Goal: Task Accomplishment & Management: Complete application form

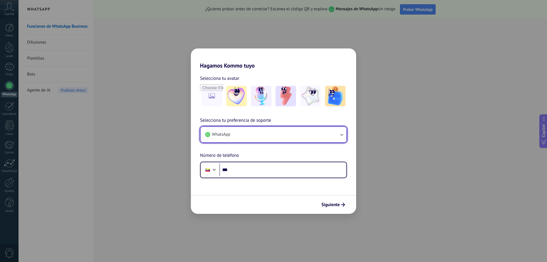
click at [250, 130] on button "WhatsApp" at bounding box center [274, 134] width 146 height 15
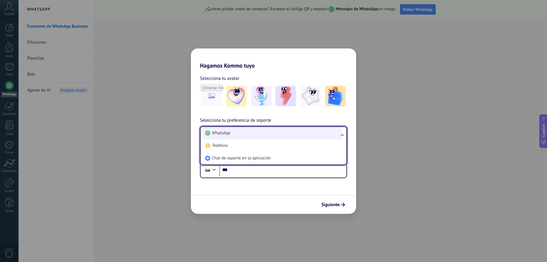
click at [226, 132] on span "WhatsApp" at bounding box center [221, 133] width 18 height 6
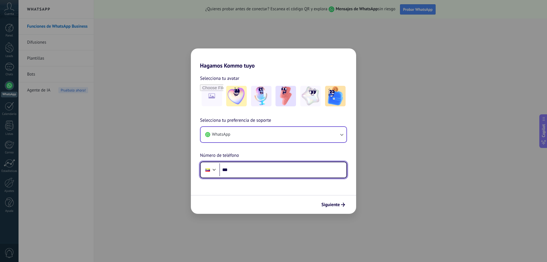
click at [245, 175] on input "***" at bounding box center [282, 169] width 127 height 13
type input "**********"
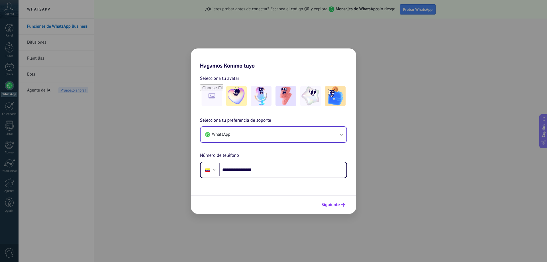
click at [334, 201] on button "Siguiente" at bounding box center [333, 205] width 29 height 10
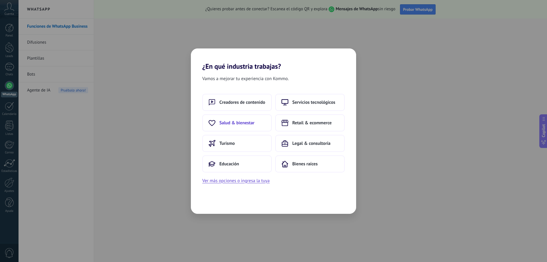
click at [227, 122] on span "Salud & bienestar" at bounding box center [236, 123] width 35 height 6
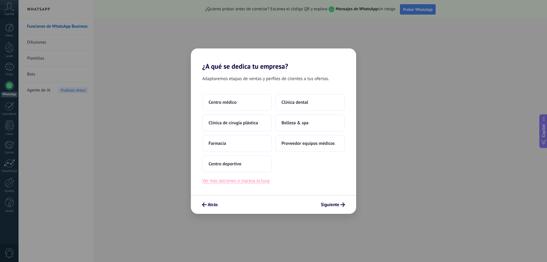
click at [227, 180] on button "Ver más opciones o ingresa la tuya" at bounding box center [235, 180] width 67 height 7
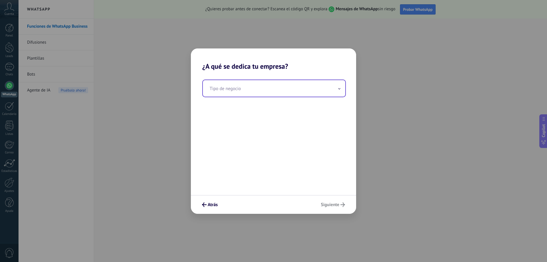
click at [230, 87] on input "text" at bounding box center [274, 88] width 142 height 17
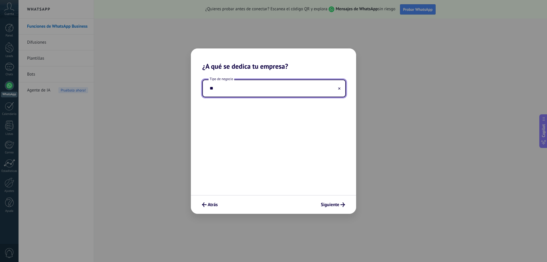
type input "*"
type input "*******"
click at [329, 203] on span "Siguiente" at bounding box center [330, 205] width 19 height 4
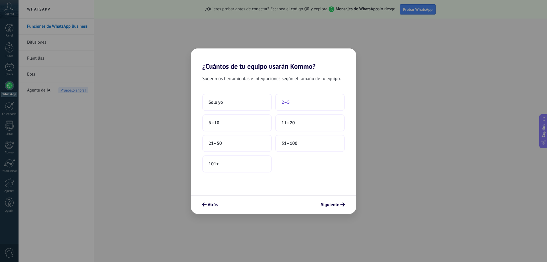
click at [286, 101] on span "2–5" at bounding box center [286, 102] width 8 height 6
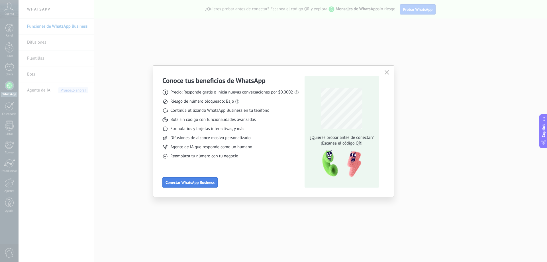
click at [193, 183] on span "Conectar WhatsApp Business" at bounding box center [190, 182] width 49 height 4
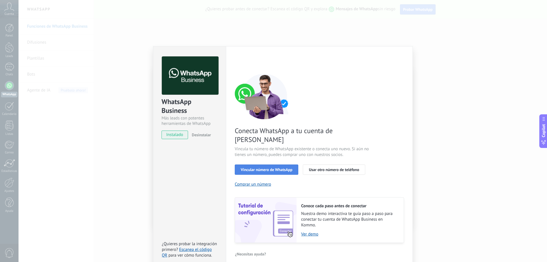
click at [267, 168] on span "Vincular número de WhatsApp" at bounding box center [267, 170] width 52 height 4
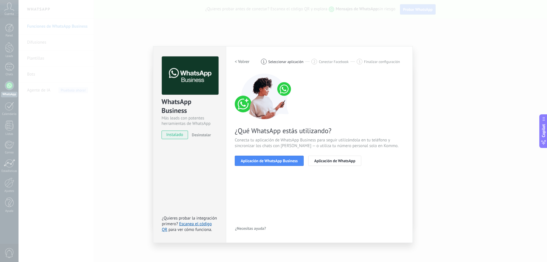
click at [267, 159] on span "Aplicación de WhatsApp Business" at bounding box center [269, 161] width 57 height 4
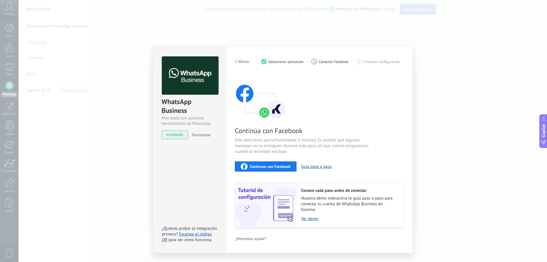
click at [281, 169] on div "Continuar con Facebook" at bounding box center [266, 166] width 50 height 7
